Goal: Task Accomplishment & Management: Manage account settings

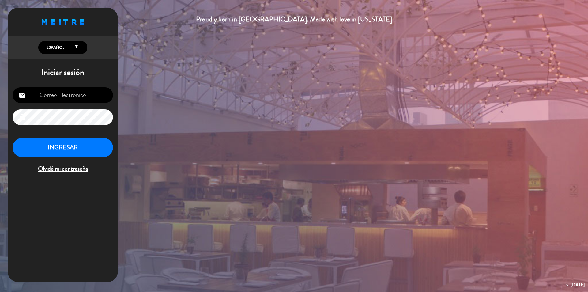
type input "[PERSON_NAME][EMAIL_ADDRESS][DOMAIN_NAME]"
click at [62, 145] on button "INGRESAR" at bounding box center [63, 147] width 100 height 19
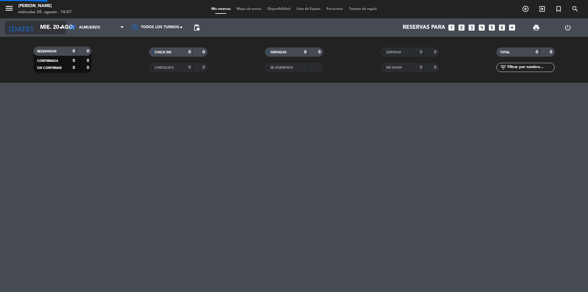
click at [59, 27] on icon "arrow_drop_down" at bounding box center [60, 27] width 7 height 7
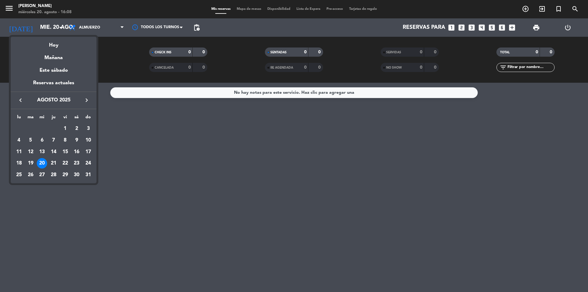
click at [145, 152] on div at bounding box center [294, 146] width 588 height 292
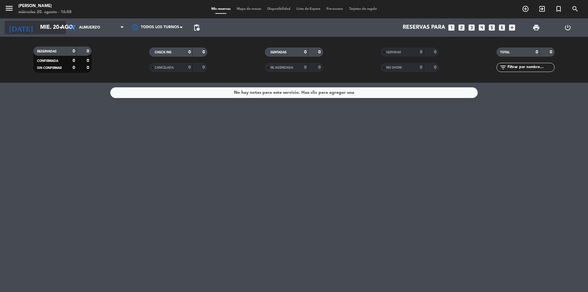
click at [59, 27] on icon "arrow_drop_down" at bounding box center [60, 27] width 7 height 7
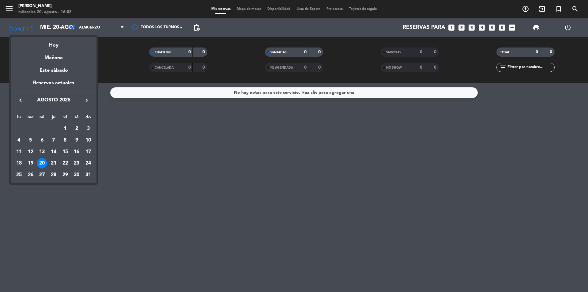
click at [85, 99] on icon "keyboard_arrow_right" at bounding box center [86, 99] width 7 height 7
click at [53, 162] on div "18" at bounding box center [53, 163] width 10 height 10
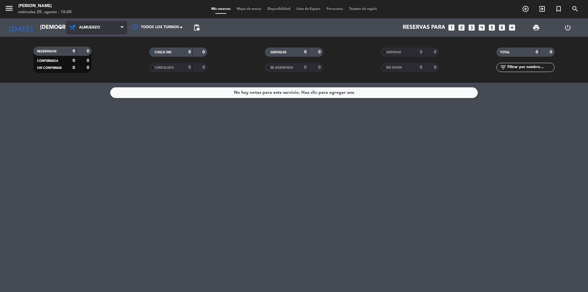
click at [124, 29] on span at bounding box center [124, 28] width 6 height 6
click at [91, 68] on div "menu [PERSON_NAME] [DATE] 20. agosto - 16:08 Mis reservas Mapa de mesas Disponi…" at bounding box center [294, 41] width 588 height 83
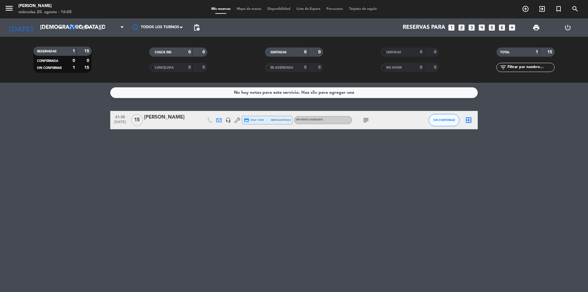
click at [367, 123] on icon "subject" at bounding box center [365, 119] width 7 height 7
click at [164, 118] on div "[PERSON_NAME]" at bounding box center [170, 117] width 52 height 8
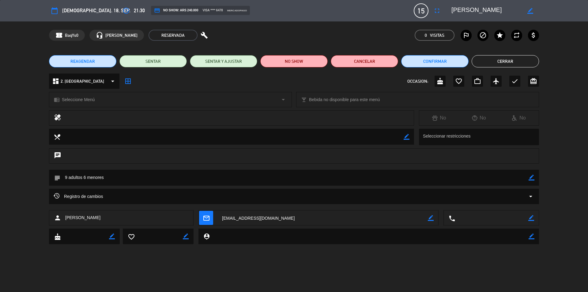
click at [503, 61] on button "Cerrar" at bounding box center [505, 61] width 67 height 12
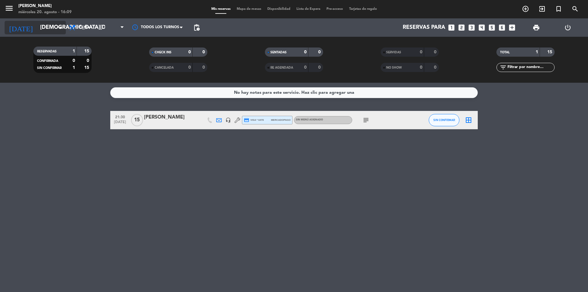
click at [62, 26] on icon "arrow_drop_down" at bounding box center [60, 27] width 7 height 7
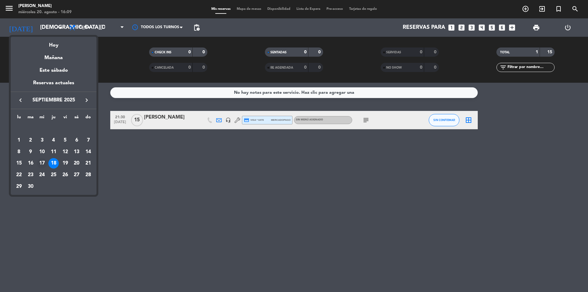
click at [41, 160] on div "17" at bounding box center [42, 163] width 10 height 10
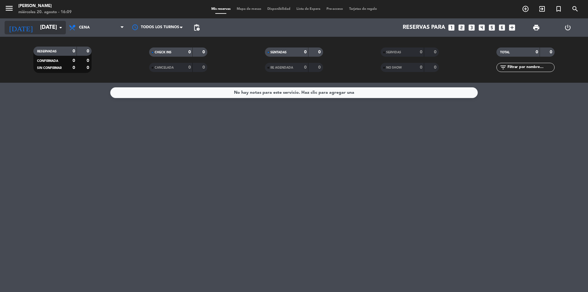
click at [59, 26] on icon "arrow_drop_down" at bounding box center [60, 27] width 7 height 7
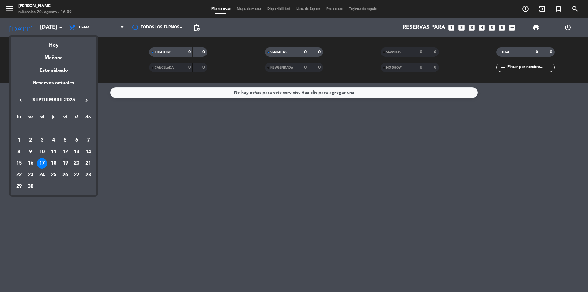
click at [65, 160] on div "19" at bounding box center [65, 163] width 10 height 10
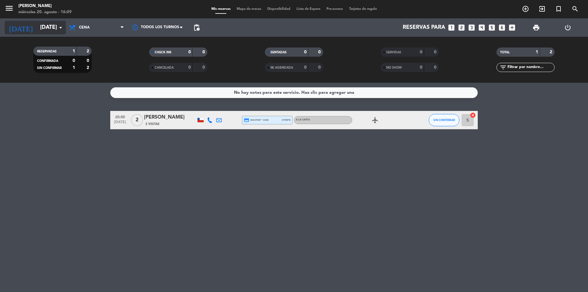
click at [60, 26] on icon "arrow_drop_down" at bounding box center [60, 27] width 7 height 7
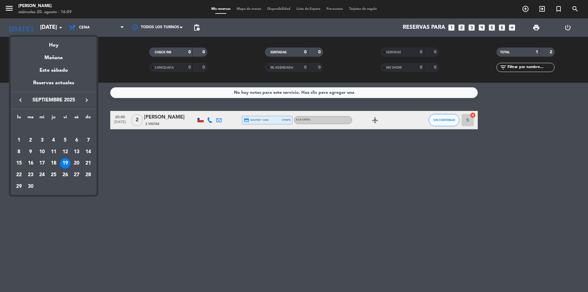
click at [31, 161] on div "16" at bounding box center [30, 163] width 10 height 10
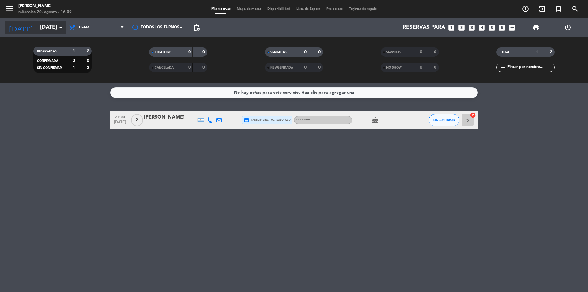
click at [62, 26] on icon "arrow_drop_down" at bounding box center [60, 27] width 7 height 7
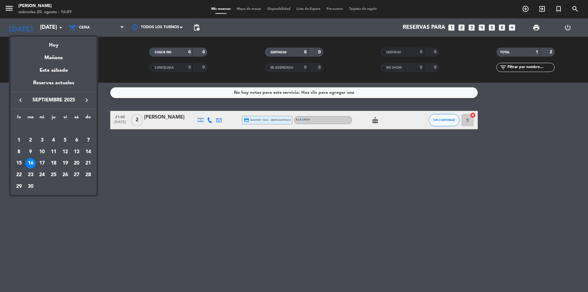
click at [19, 161] on div "15" at bounding box center [19, 163] width 10 height 10
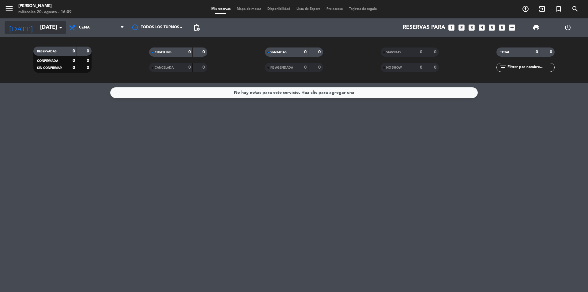
click at [61, 27] on icon "arrow_drop_down" at bounding box center [60, 27] width 7 height 7
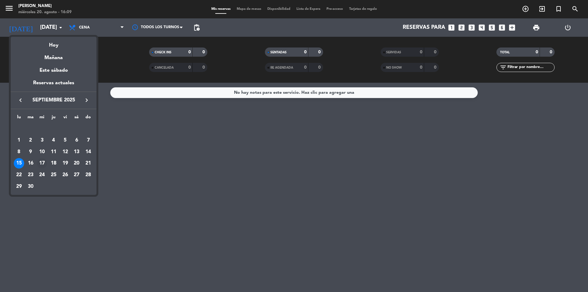
click at [41, 162] on div "17" at bounding box center [42, 163] width 10 height 10
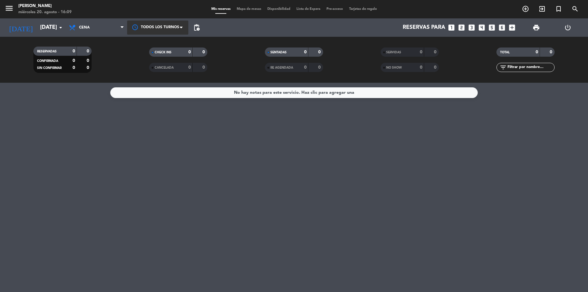
click at [179, 28] on div at bounding box center [157, 28] width 61 height 14
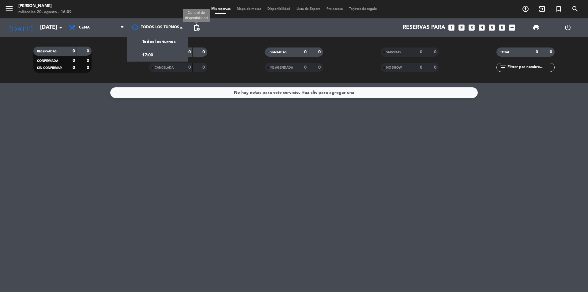
click at [196, 25] on span "pending_actions" at bounding box center [196, 27] width 7 height 7
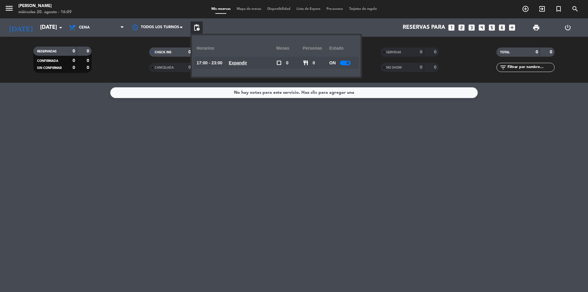
click at [350, 63] on div at bounding box center [345, 63] width 11 height 5
click at [267, 29] on div "Reservas para looks_one looks_two looks_3 looks_4 looks_5 looks_6 add_box" at bounding box center [360, 27] width 315 height 18
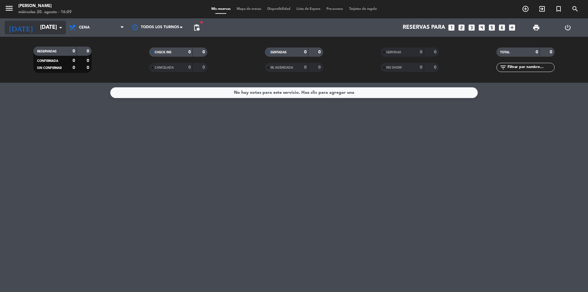
click at [56, 26] on input "[DATE]" at bounding box center [72, 27] width 71 height 12
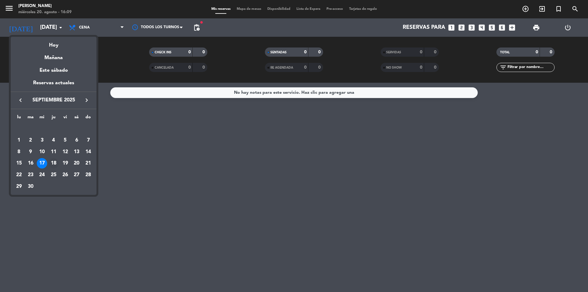
click at [54, 162] on div "18" at bounding box center [53, 163] width 10 height 10
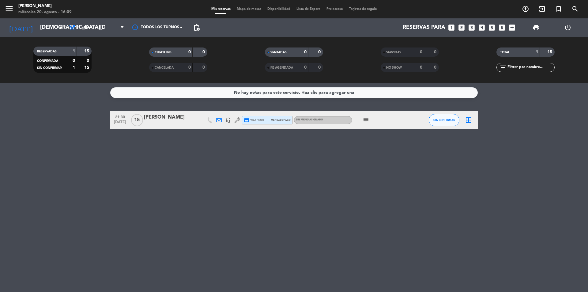
click at [366, 116] on icon "subject" at bounding box center [365, 119] width 7 height 7
click at [59, 26] on icon "arrow_drop_down" at bounding box center [60, 27] width 7 height 7
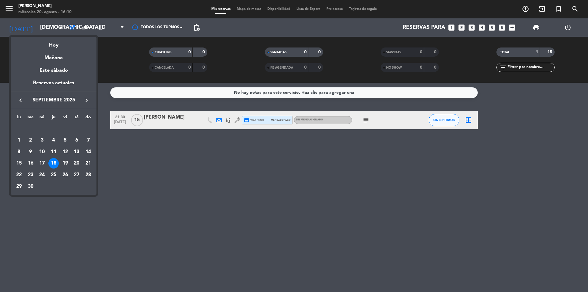
click at [86, 100] on icon "keyboard_arrow_right" at bounding box center [86, 99] width 7 height 7
click at [209, 122] on div at bounding box center [294, 146] width 588 height 292
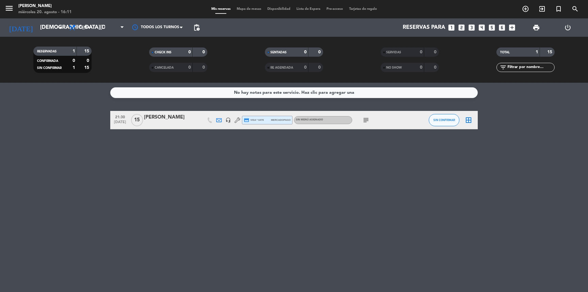
click at [219, 118] on icon at bounding box center [219, 120] width 6 height 6
click at [263, 109] on span "Copiar" at bounding box center [269, 109] width 13 height 6
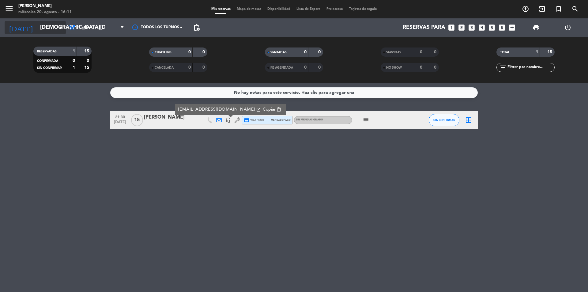
click at [61, 26] on icon "arrow_drop_down" at bounding box center [60, 27] width 7 height 7
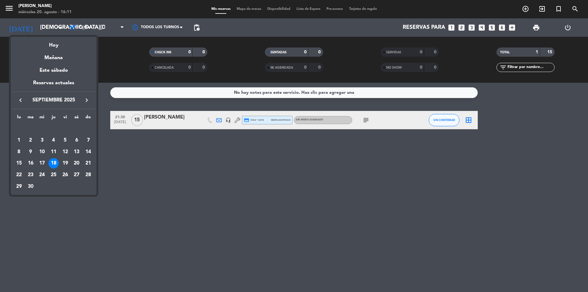
click at [85, 100] on icon "keyboard_arrow_right" at bounding box center [86, 99] width 7 height 7
click at [76, 150] on div "11" at bounding box center [76, 152] width 10 height 10
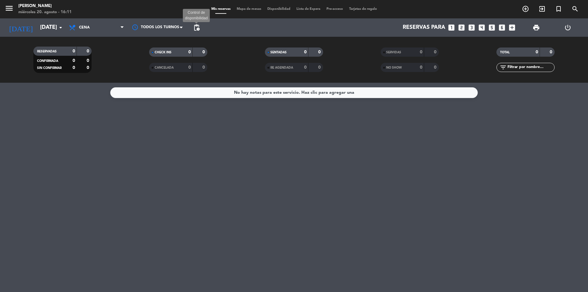
click at [198, 28] on span "pending_actions" at bounding box center [196, 27] width 7 height 7
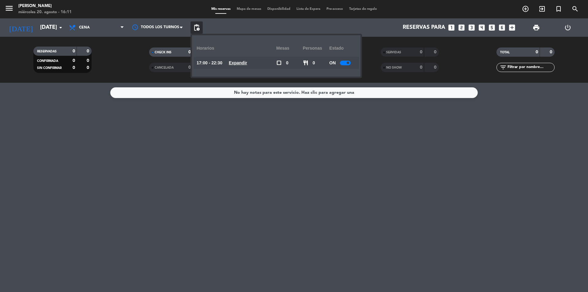
click at [347, 62] on div at bounding box center [345, 63] width 11 height 5
click at [55, 27] on input "[DATE]" at bounding box center [72, 27] width 71 height 12
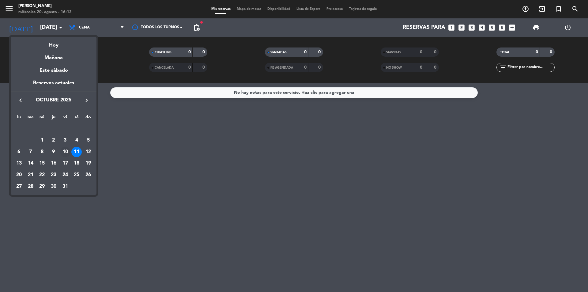
click at [66, 152] on div "10" at bounding box center [65, 152] width 10 height 10
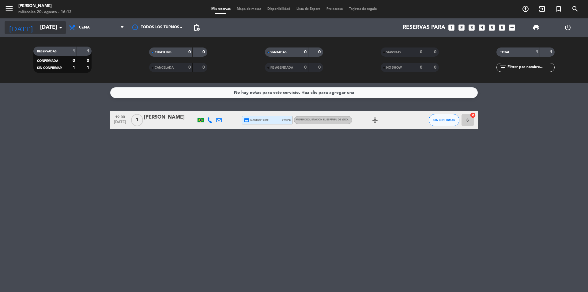
click at [52, 27] on input "[DATE]" at bounding box center [72, 27] width 71 height 12
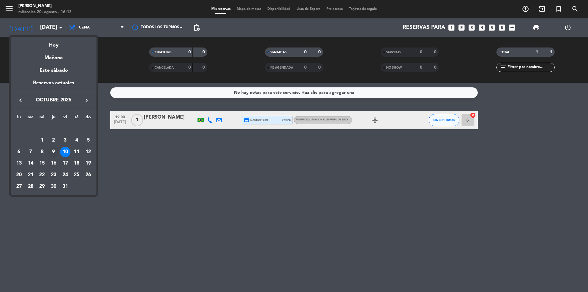
click at [53, 151] on div "9" at bounding box center [53, 152] width 10 height 10
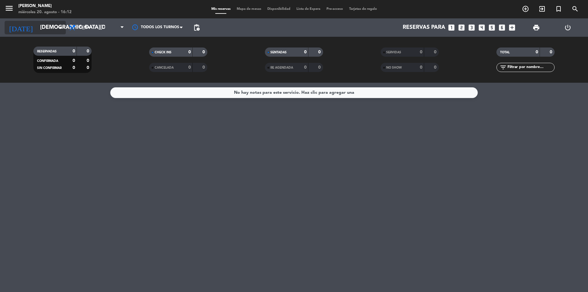
click at [52, 26] on input "[DEMOGRAPHIC_DATA][DATE]" at bounding box center [72, 27] width 71 height 12
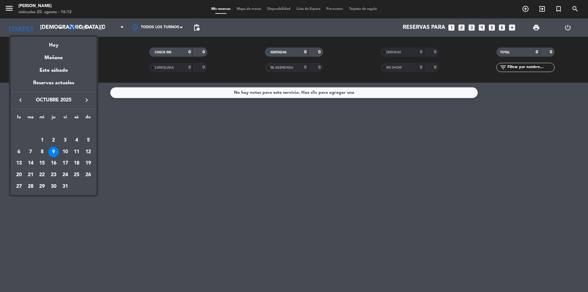
click at [77, 151] on div "11" at bounding box center [76, 152] width 10 height 10
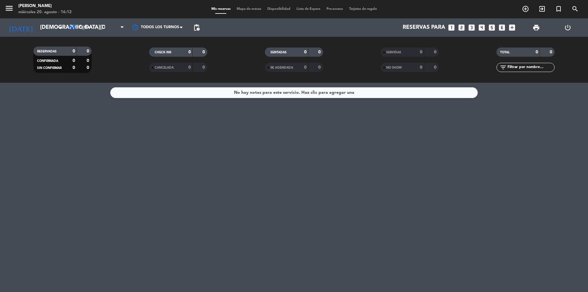
type input "[DATE]"
click at [275, 92] on div "No hay notas para este servicio. Haz clic para agregar una" at bounding box center [294, 92] width 120 height 7
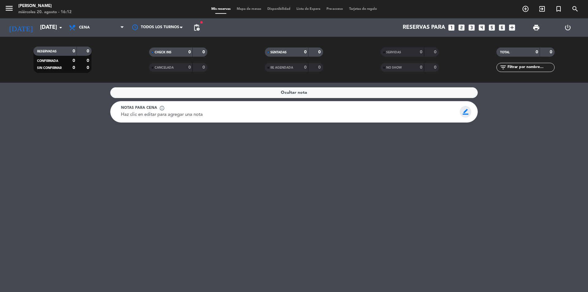
click at [465, 110] on span "border_color" at bounding box center [466, 112] width 12 height 12
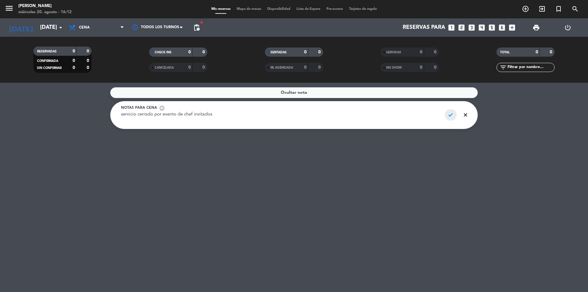
type textarea "servicio cerrado por evento de chef invitados"
click at [449, 112] on span "check" at bounding box center [451, 115] width 12 height 12
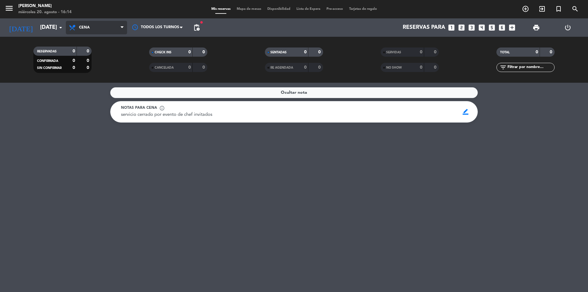
click at [123, 23] on span "Cena" at bounding box center [96, 27] width 61 height 13
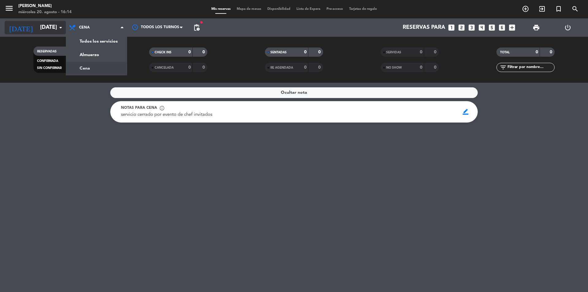
click at [60, 25] on icon "arrow_drop_down" at bounding box center [60, 27] width 7 height 7
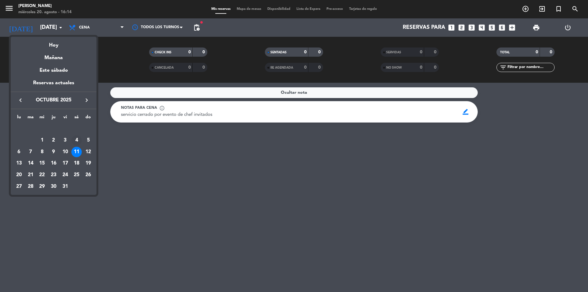
click at [76, 139] on div "4" at bounding box center [76, 140] width 10 height 10
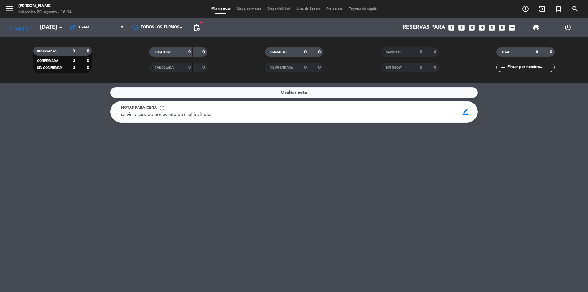
type input "[DATE]"
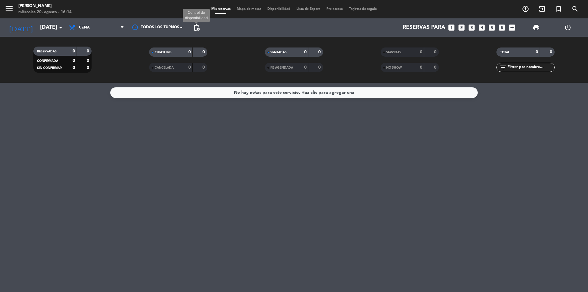
click at [197, 25] on span "pending_actions" at bounding box center [196, 27] width 7 height 7
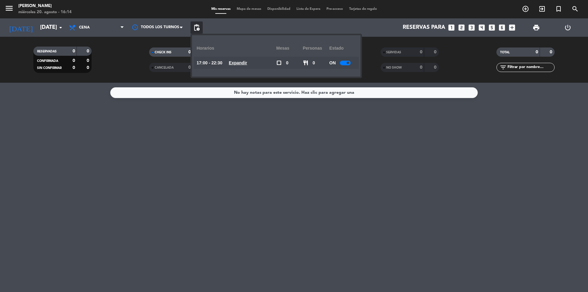
click at [345, 63] on div at bounding box center [345, 63] width 11 height 5
click at [334, 89] on div "No hay notas para este servicio. Haz clic para agregar una" at bounding box center [294, 92] width 120 height 7
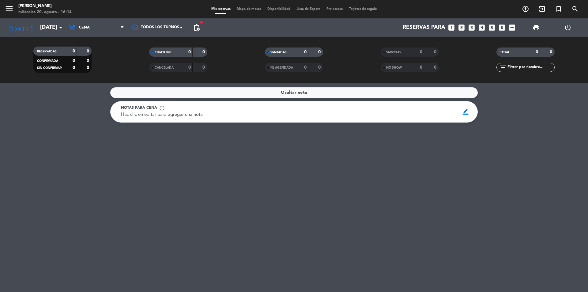
click at [243, 111] on div "Haz clic en editar para agregar una nota" at bounding box center [288, 114] width 334 height 7
click at [465, 114] on span "border_color" at bounding box center [466, 112] width 12 height 12
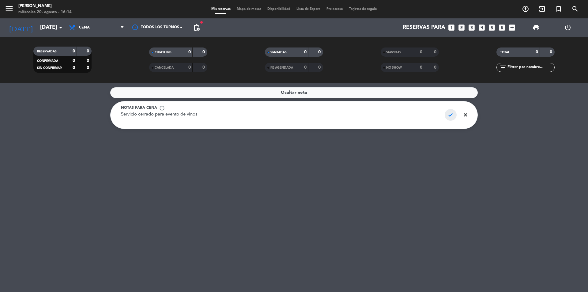
type textarea "Servicio cerrado para evento de vinos"
click at [449, 115] on span "check" at bounding box center [451, 115] width 12 height 12
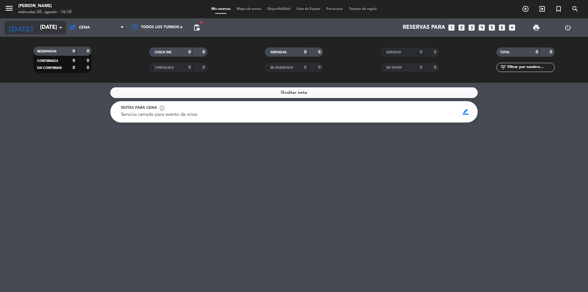
click at [61, 26] on icon "arrow_drop_down" at bounding box center [60, 27] width 7 height 7
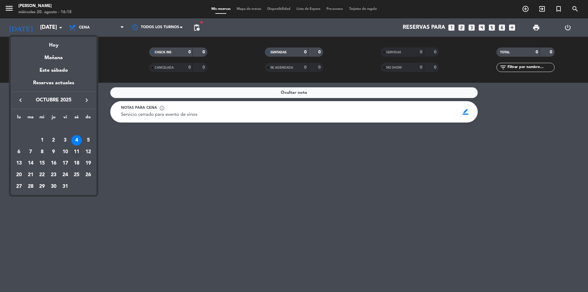
click at [78, 151] on div "11" at bounding box center [76, 152] width 10 height 10
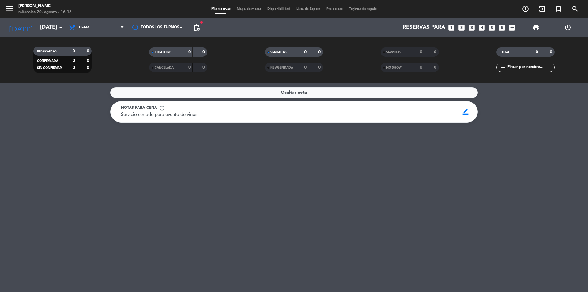
type input "[DATE]"
